Goal: Navigation & Orientation: Understand site structure

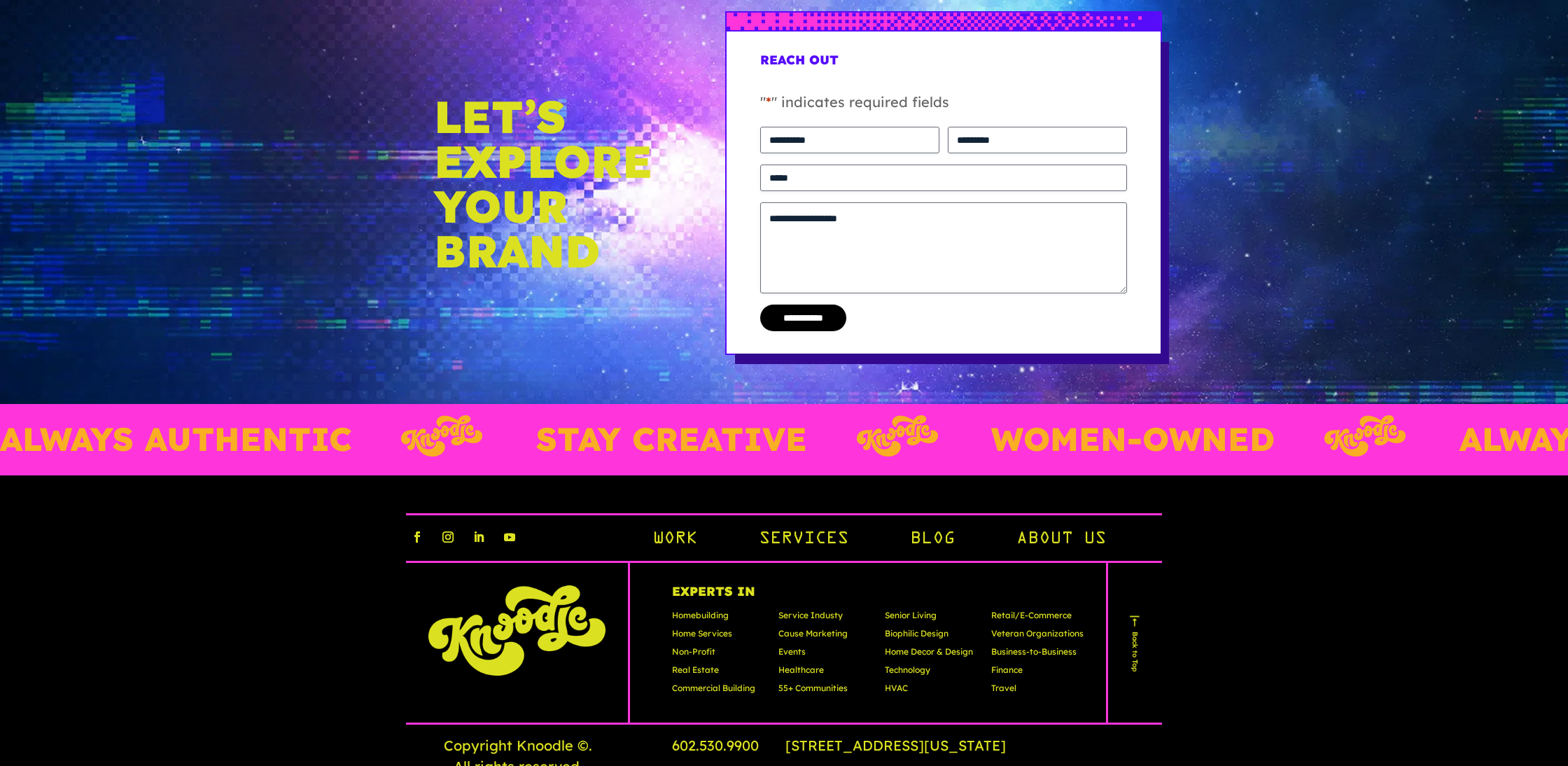
scroll to position [4195, 0]
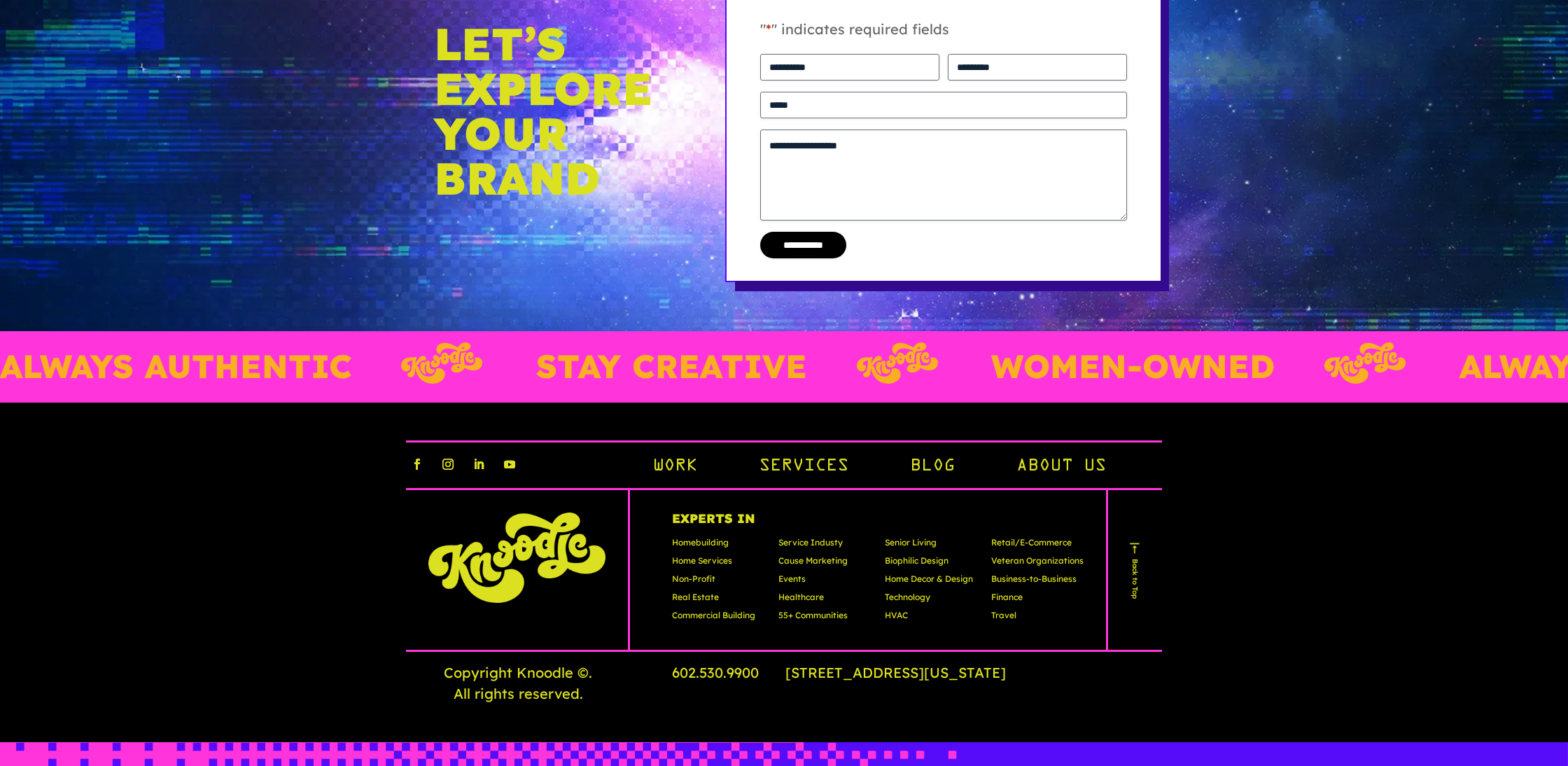
click at [931, 555] on p "Biophilic Design" at bounding box center [931, 563] width 92 height 18
click at [931, 573] on p "Home Decor & Design" at bounding box center [931, 581] width 92 height 18
click at [909, 591] on p "Technology" at bounding box center [931, 599] width 92 height 18
click at [1041, 456] on link "About Us" at bounding box center [1061, 468] width 90 height 24
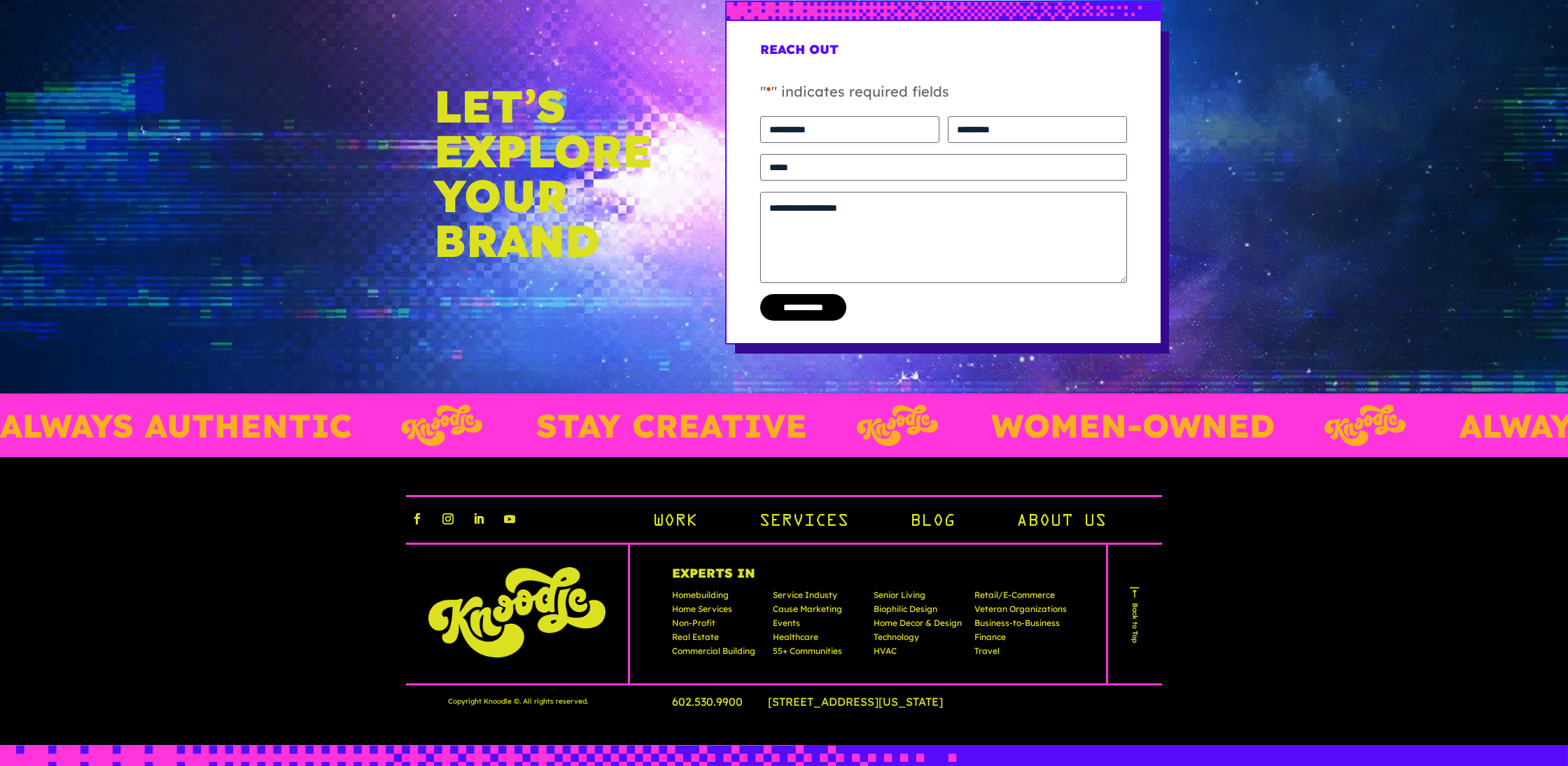
scroll to position [3742, 0]
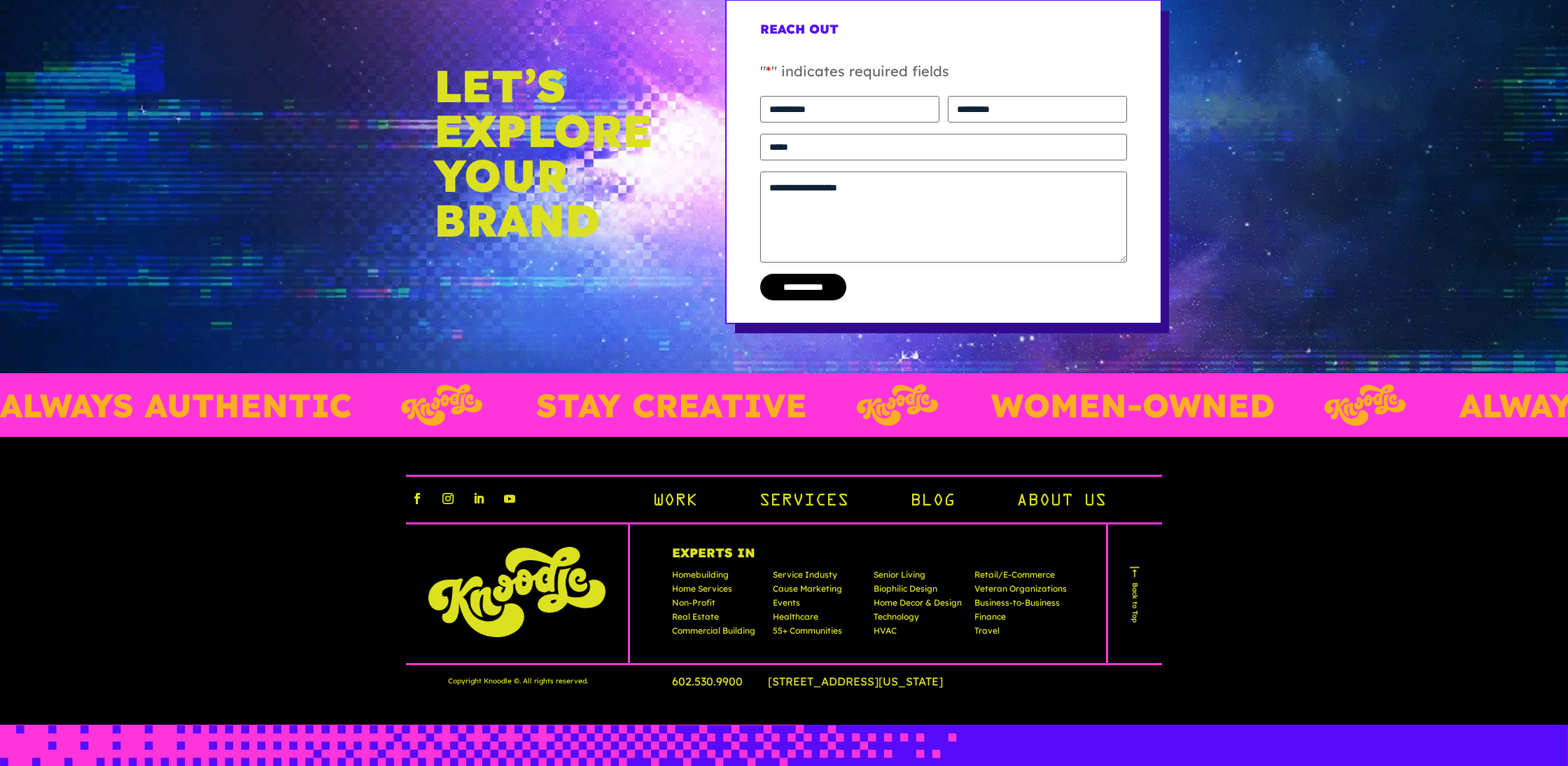
click at [668, 501] on link "Work" at bounding box center [675, 502] width 44 height 24
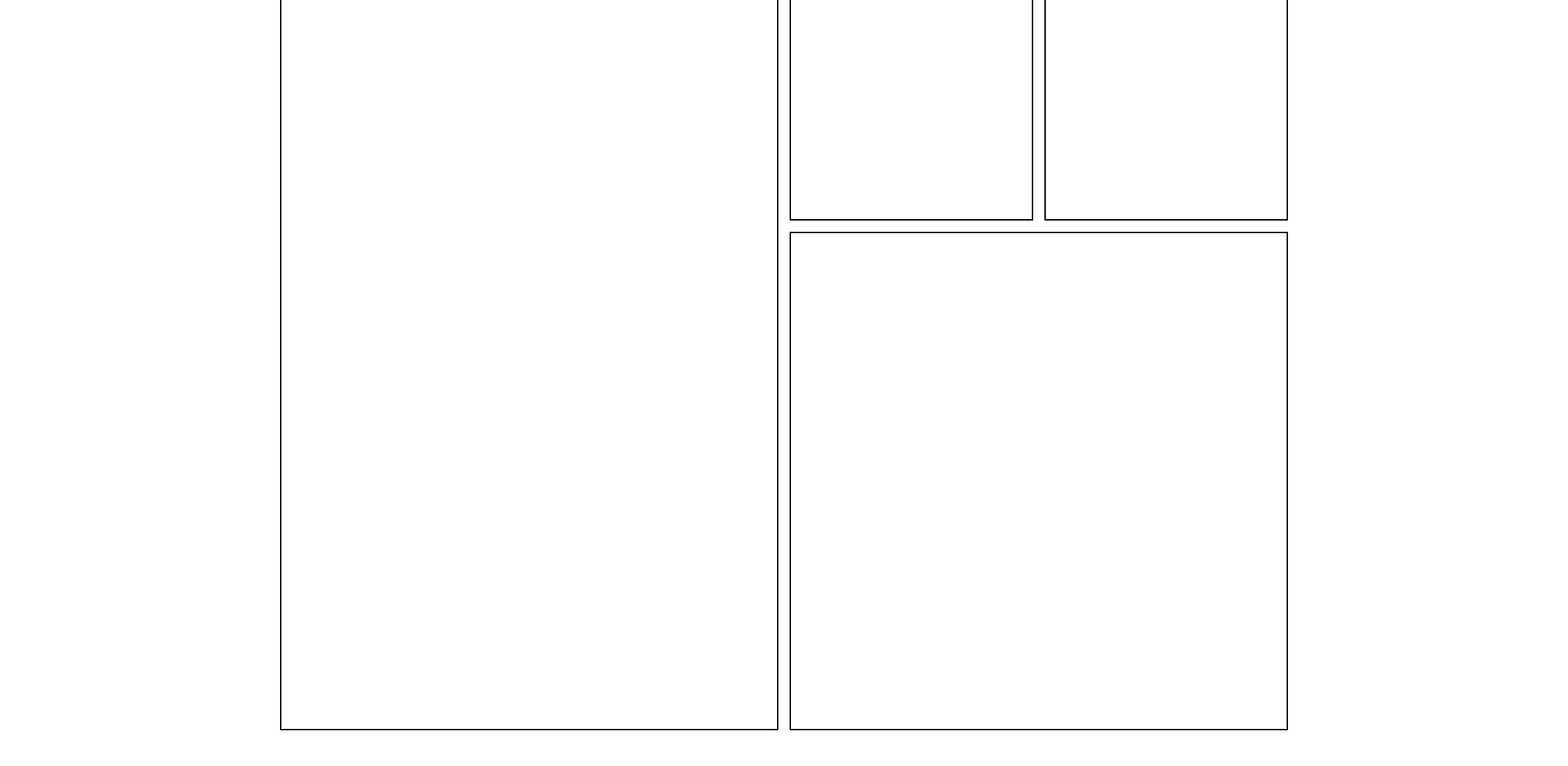
scroll to position [5863, 0]
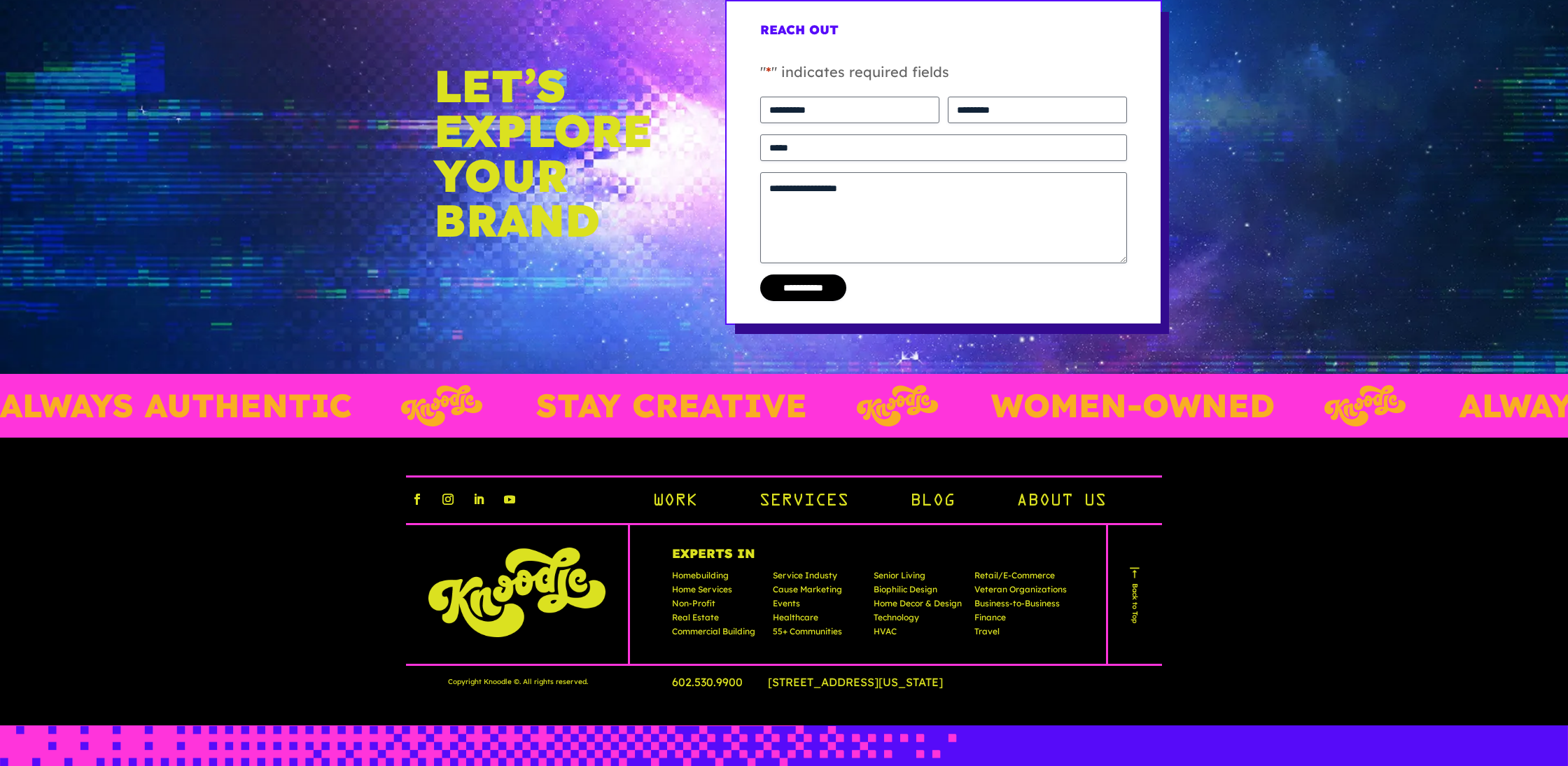
click at [990, 406] on p "WOMEN-OWNED" at bounding box center [1131, 406] width 284 height 32
drag, startPoint x: 380, startPoint y: 402, endPoint x: 584, endPoint y: 403, distance: 204.0
click at [579, 401] on div "ALWAYS AUTHENTIC STAY CREATIVE WOMEN-OWNED" at bounding box center [725, 406] width 1459 height 41
click at [990, 403] on p "WOMEN-OWNED" at bounding box center [1131, 406] width 284 height 32
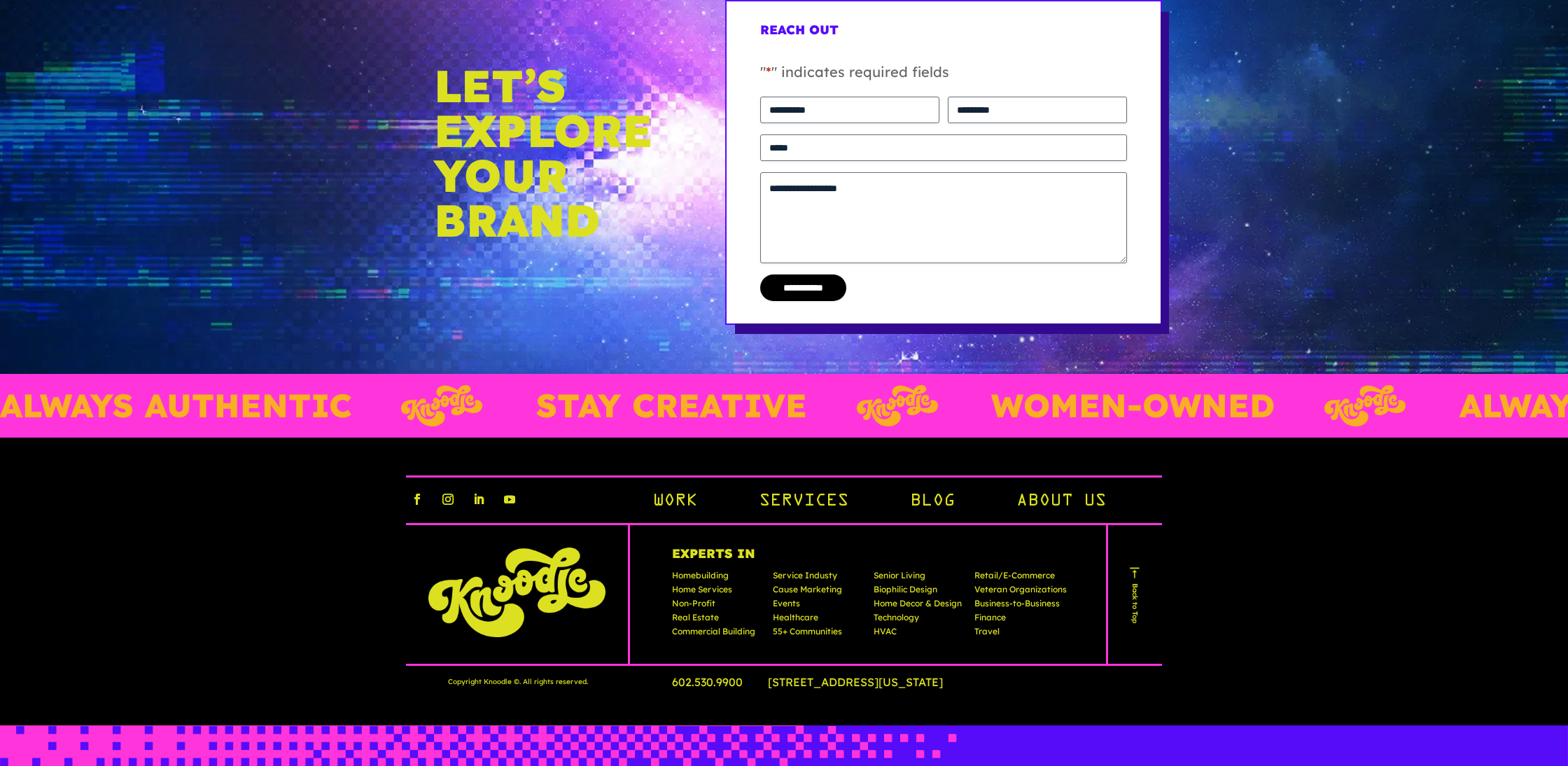
click at [1134, 602] on link "Back to Top" at bounding box center [1136, 594] width 17 height 57
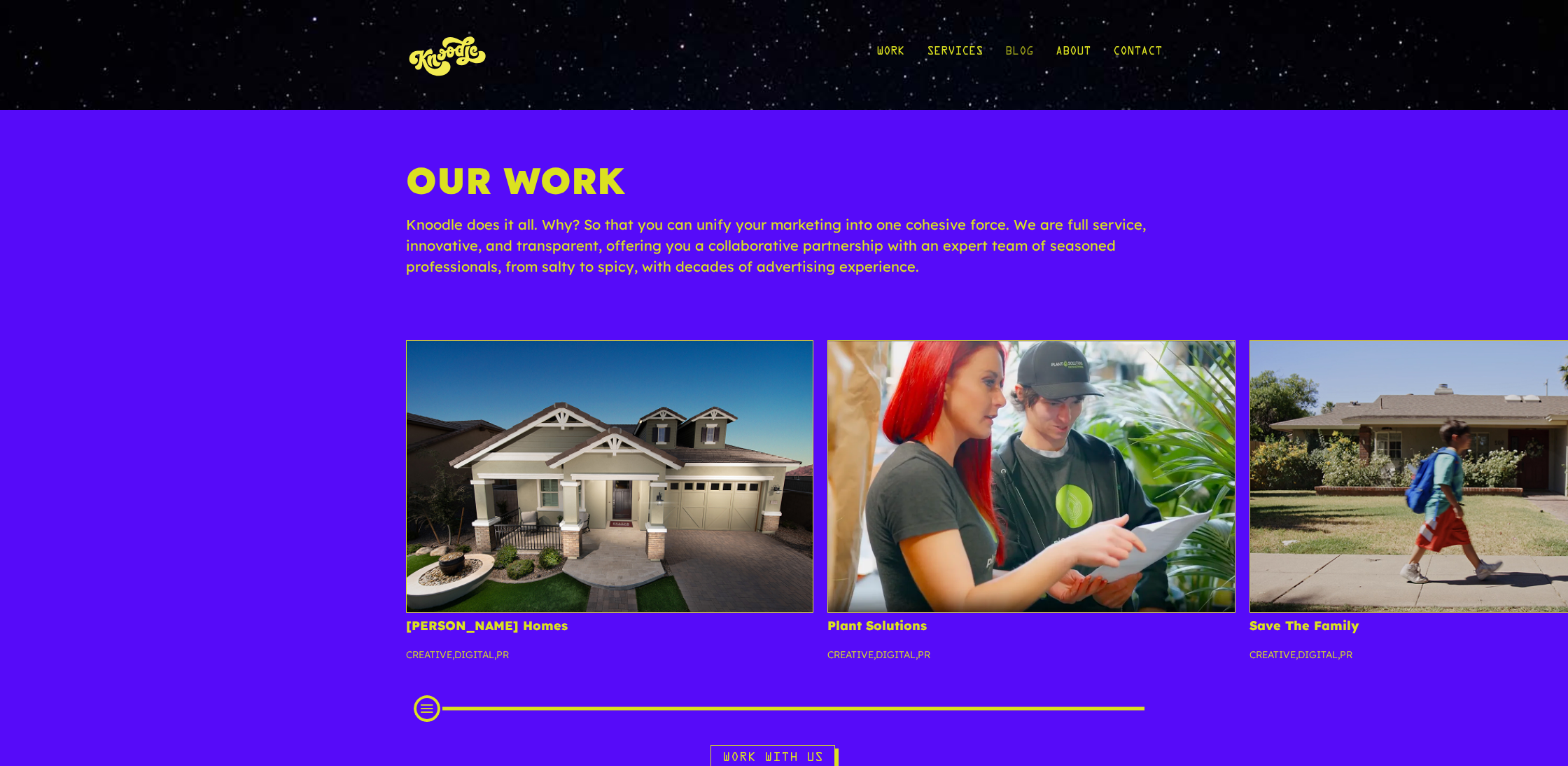
click at [1029, 41] on link "Blog" at bounding box center [1019, 55] width 28 height 65
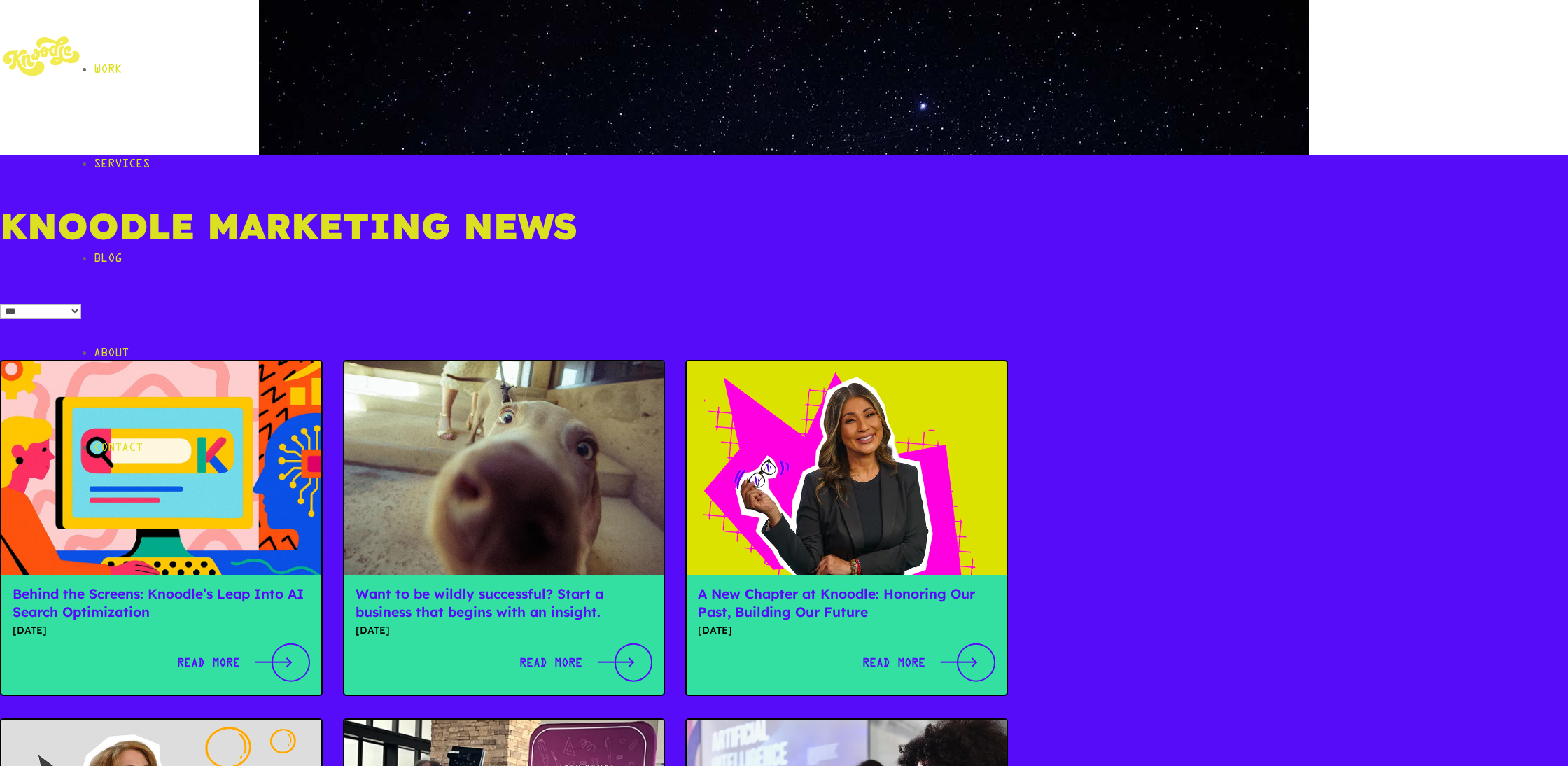
click at [1066, 306] on link "About" at bounding box center [831, 353] width 1474 height 95
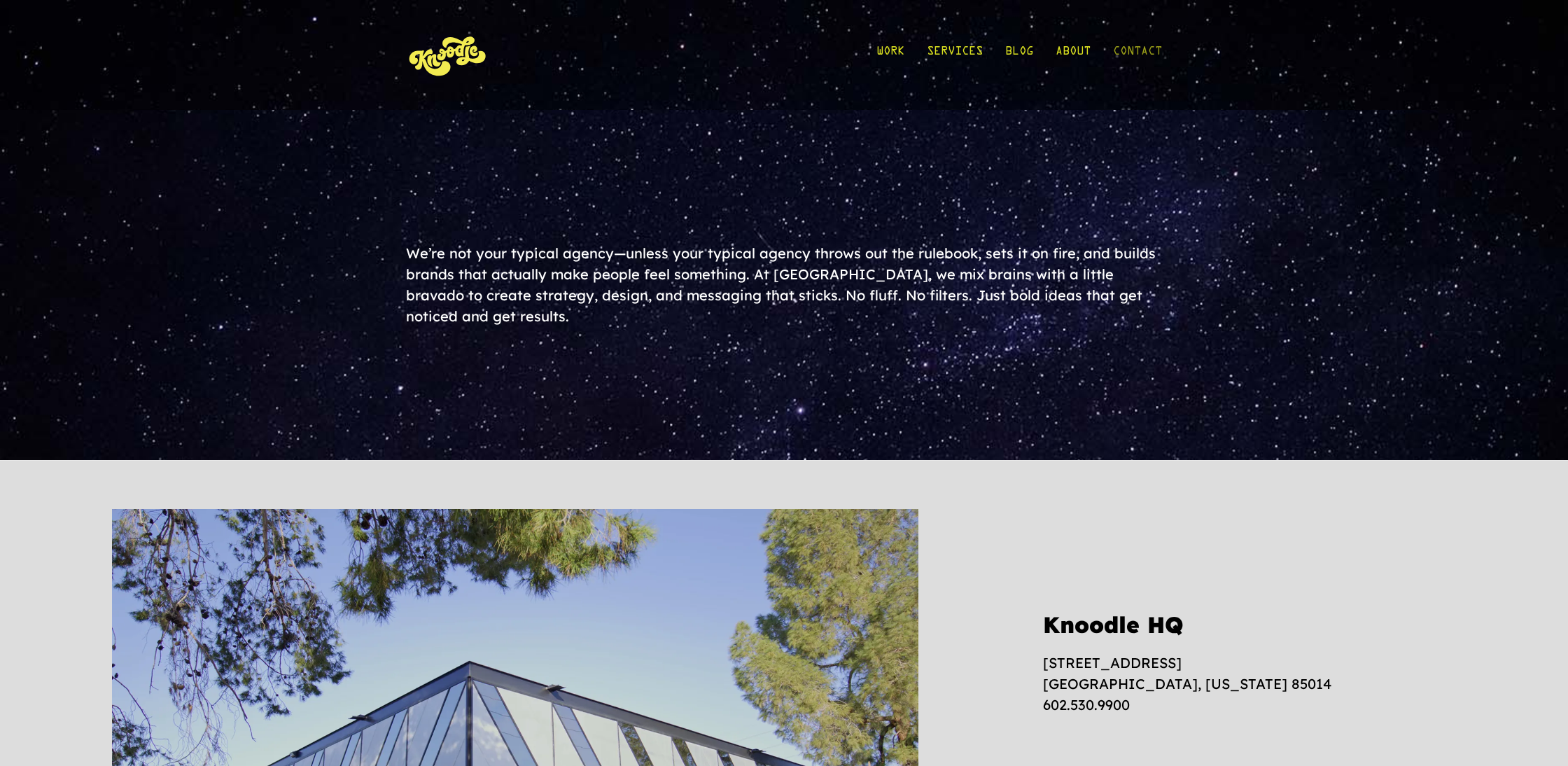
click at [1160, 62] on link "Contact" at bounding box center [1137, 55] width 49 height 65
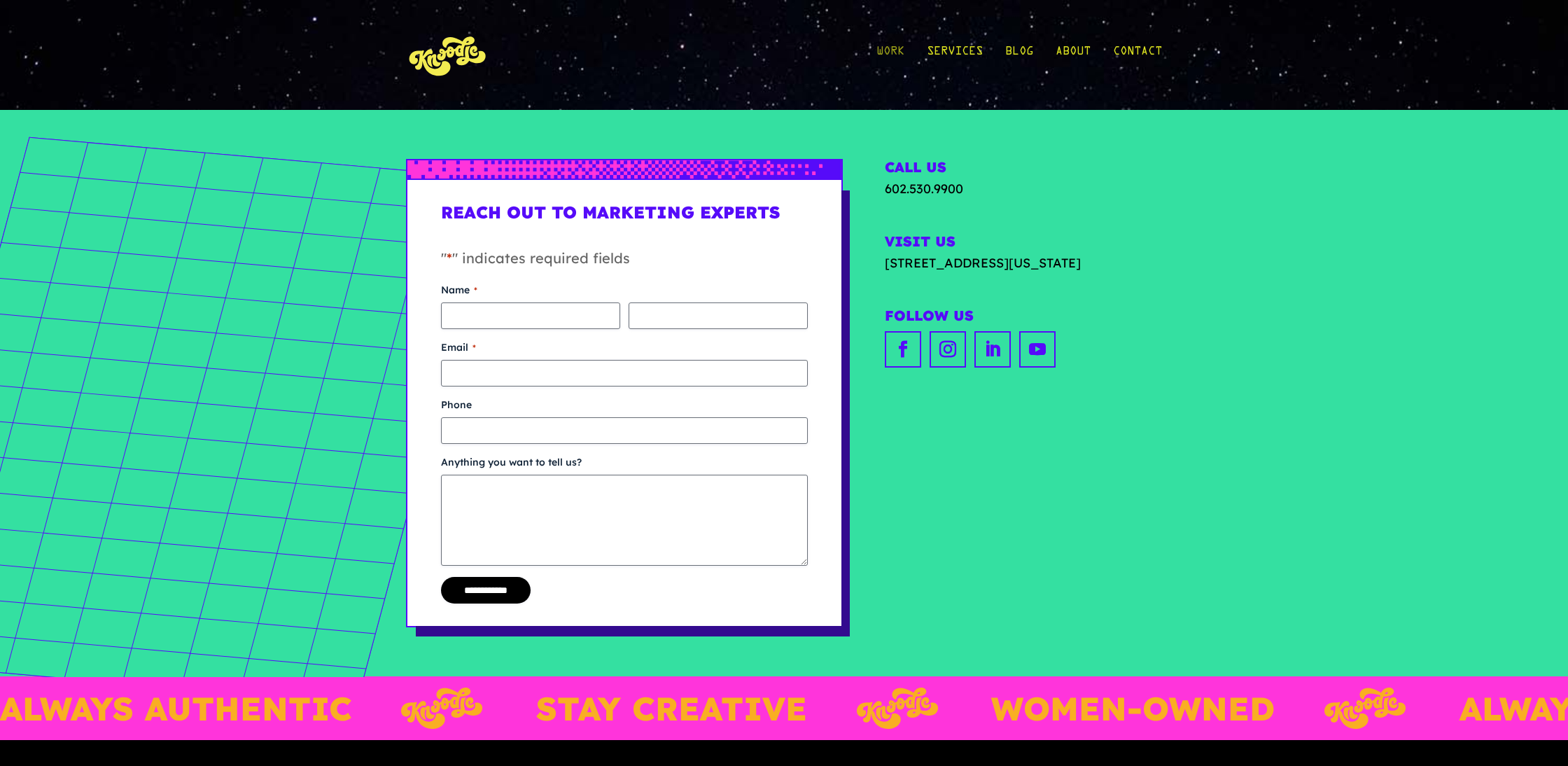
click at [898, 51] on link "Work" at bounding box center [890, 55] width 28 height 65
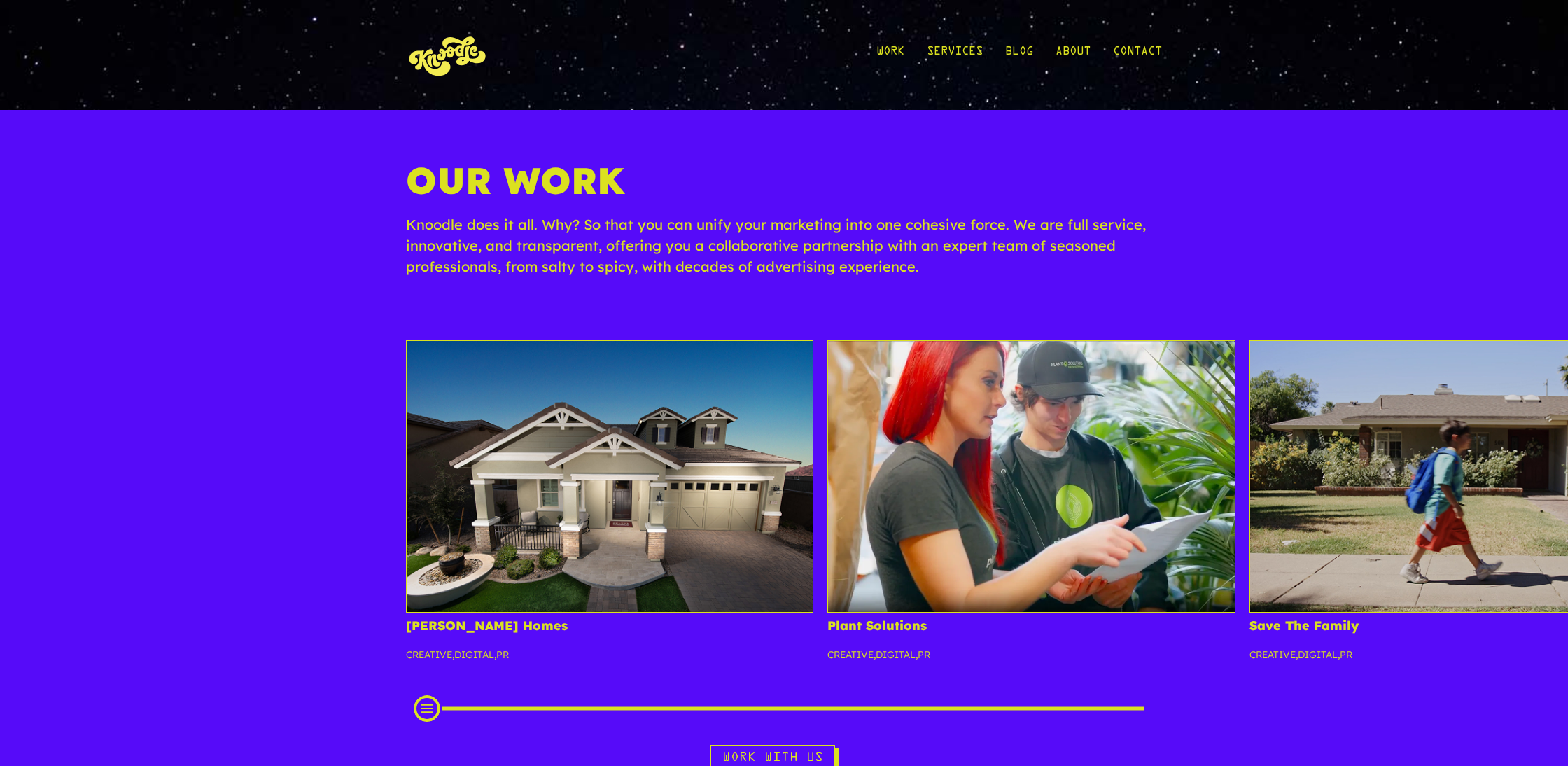
click at [1294, 268] on div "Our Work Knoodle does it all. Why? So that you can unify your marketing into on…" at bounding box center [784, 466] width 1568 height 711
